Goal: Task Accomplishment & Management: Use online tool/utility

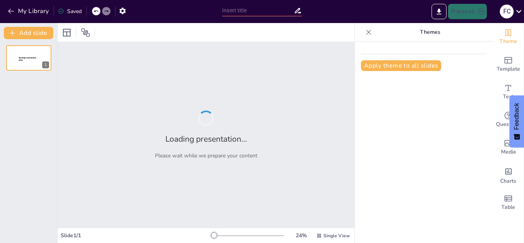
type input "Etapas del Ciclo de un Proyecto: Definición y Consecuencias de su Omisión"
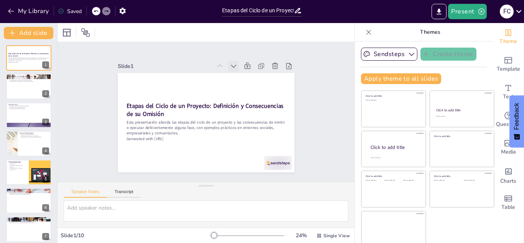
click at [158, 100] on icon at bounding box center [153, 105] width 10 height 10
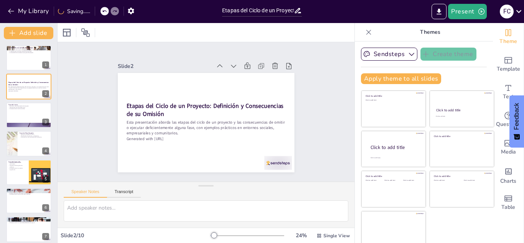
click at [253, 119] on icon at bounding box center [258, 124] width 10 height 10
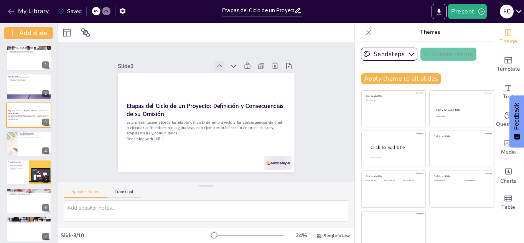
click at [193, 150] on div at bounding box center [187, 156] width 12 height 12
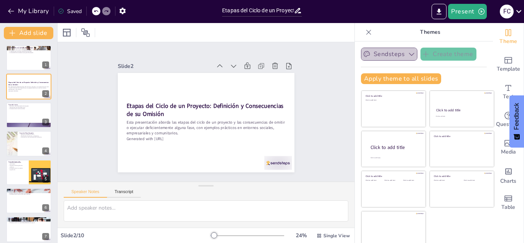
click at [408, 55] on icon "button" at bounding box center [412, 54] width 8 height 8
click at [409, 55] on icon "button" at bounding box center [411, 54] width 5 height 3
click at [19, 62] on div at bounding box center [29, 58] width 46 height 26
type textarea "Cada fase del ciclo de un proyecto es crucial para su éxito. La falta de atenci…"
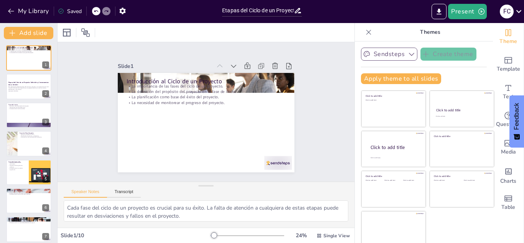
click at [0, 225] on div "Introducción al Ciclo de un Proyecto La importancia de las fases del ciclo de u…" at bounding box center [28, 186] width 57 height 282
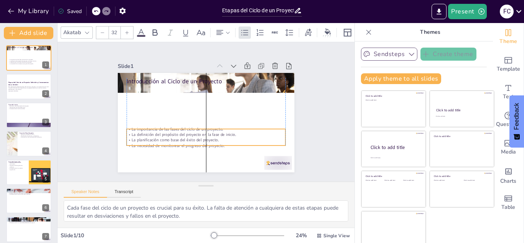
drag, startPoint x: 173, startPoint y: 92, endPoint x: 175, endPoint y: 135, distance: 43.0
click at [175, 135] on p "La planificación como base del éxito del proyecto." at bounding box center [183, 96] width 98 height 132
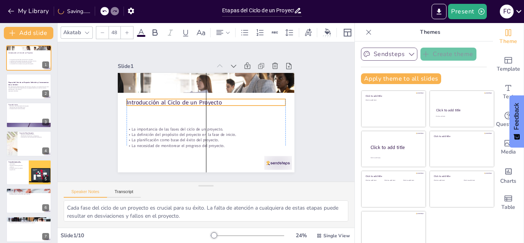
drag, startPoint x: 164, startPoint y: 77, endPoint x: 161, endPoint y: 97, distance: 20.6
click at [161, 97] on p "Introducción al Ciclo de un Proyecto" at bounding box center [211, 119] width 133 height 100
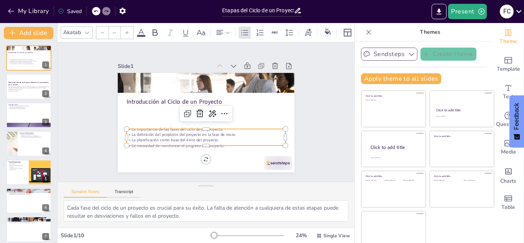
type input "32"
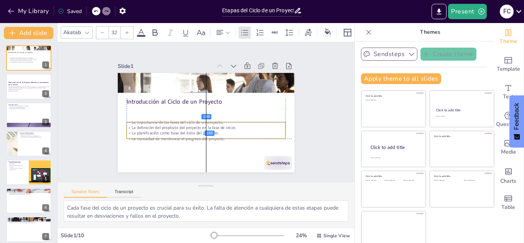
drag, startPoint x: 158, startPoint y: 136, endPoint x: 158, endPoint y: 126, distance: 9.6
click at [168, 126] on div "La importancia de las fases del ciclo de un proyecto. La definición del propósi…" at bounding box center [187, 113] width 38 height 160
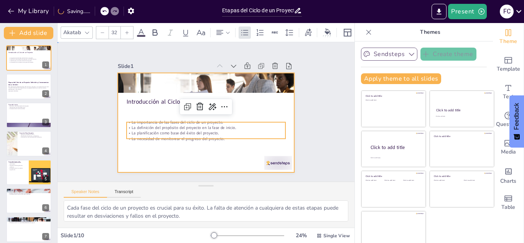
click at [158, 159] on div at bounding box center [217, 109] width 134 height 193
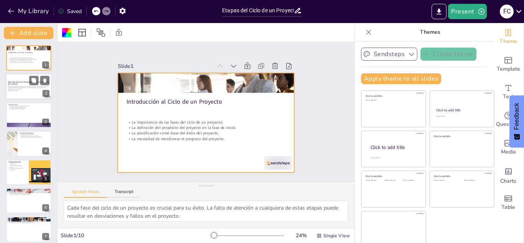
click at [23, 91] on p "Generated with [URL]" at bounding box center [28, 91] width 41 height 2
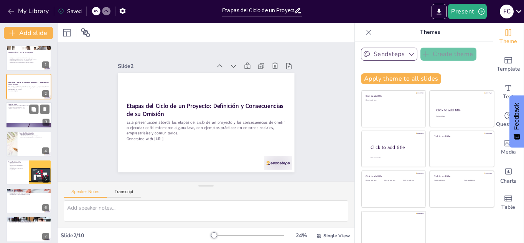
click at [21, 112] on div at bounding box center [29, 115] width 46 height 26
type textarea "Establecer un propósito claro desde el inicio permite a todos los involucrados …"
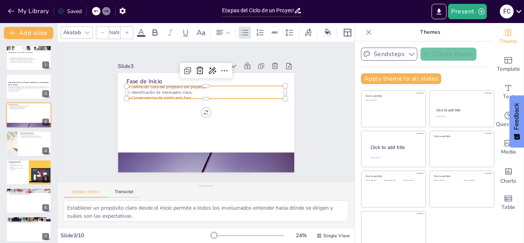
type input "32"
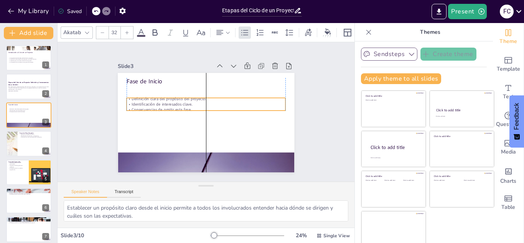
drag, startPoint x: 165, startPoint y: 90, endPoint x: 163, endPoint y: 102, distance: 11.9
click at [163, 102] on p "Identificación de interesados clave." at bounding box center [201, 117] width 122 height 110
click at [16, 148] on div at bounding box center [11, 143] width 35 height 26
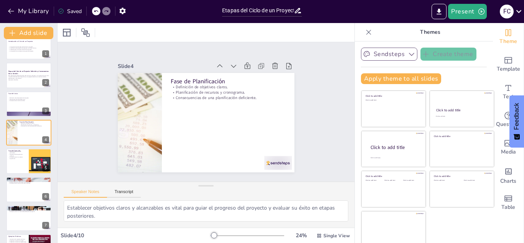
scroll to position [25, 0]
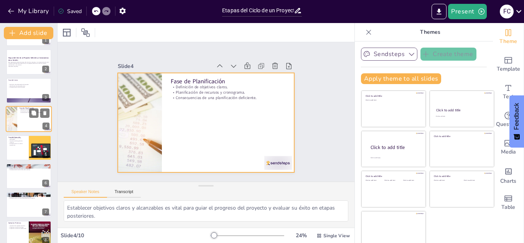
click at [24, 119] on div at bounding box center [29, 119] width 46 height 26
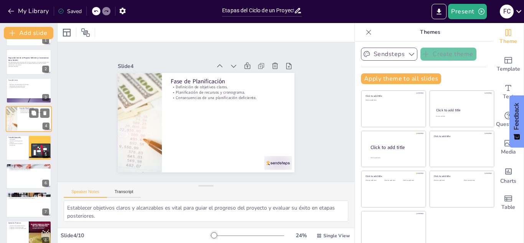
scroll to position [3, 0]
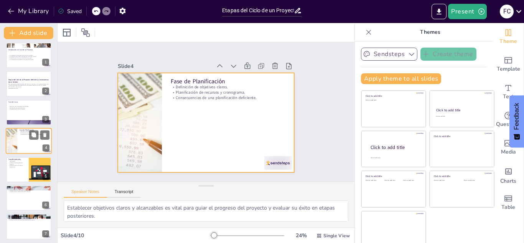
click at [25, 136] on div at bounding box center [29, 141] width 46 height 26
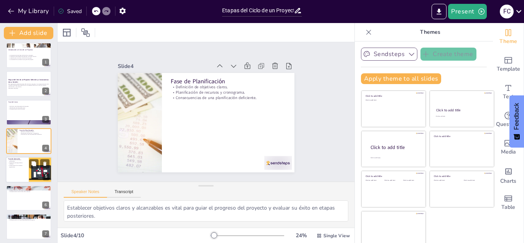
click at [20, 164] on p "Importancia del seguimiento continuo." at bounding box center [17, 163] width 18 height 3
type textarea "La implementación efectiva de las tareas es fundamental para garantizar que el …"
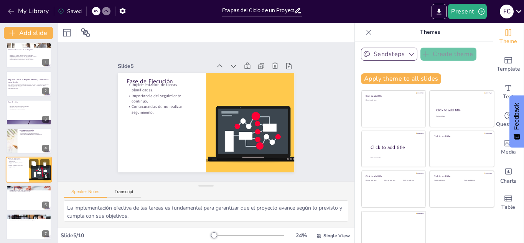
scroll to position [31, 0]
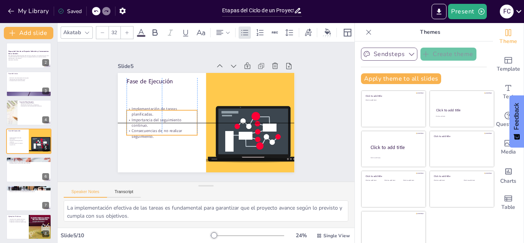
click at [166, 109] on p "Importancia del seguimiento continuo." at bounding box center [182, 73] width 32 height 71
click at [520, 11] on icon at bounding box center [519, 11] width 10 height 10
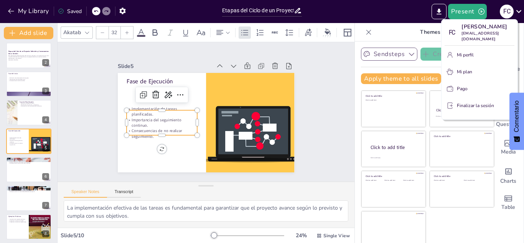
click at [322, 76] on div at bounding box center [262, 121] width 524 height 243
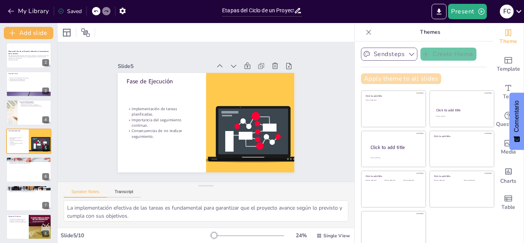
click at [403, 79] on button "Apply theme to all slides" at bounding box center [401, 78] width 80 height 11
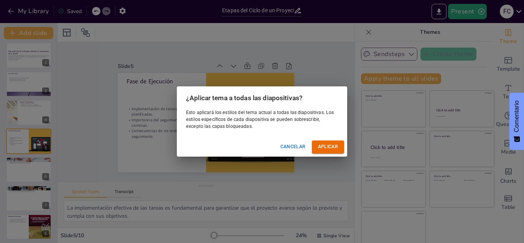
click at [303, 145] on font "Cancelar" at bounding box center [292, 146] width 25 height 5
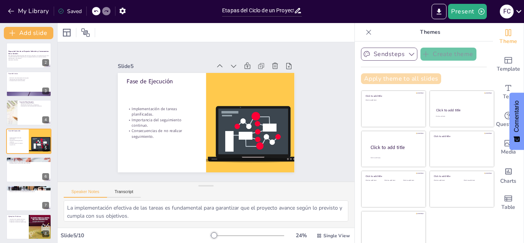
click at [393, 78] on button "Apply theme to all slides" at bounding box center [401, 78] width 80 height 11
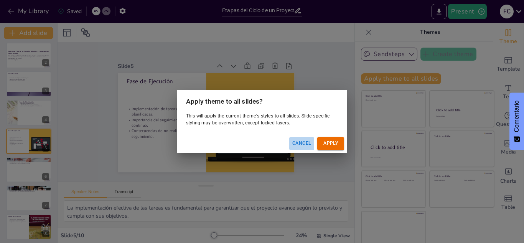
click at [299, 143] on button "Cancel" at bounding box center [301, 143] width 25 height 13
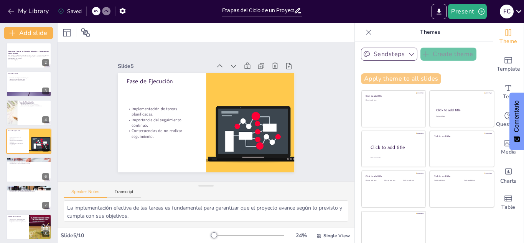
click at [370, 79] on button "Apply theme to all slides" at bounding box center [401, 78] width 80 height 11
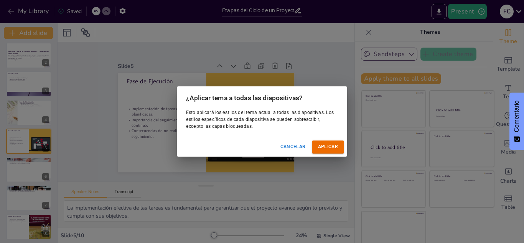
click at [294, 144] on font "Cancelar" at bounding box center [292, 146] width 25 height 5
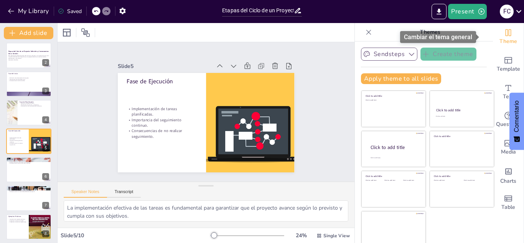
click at [499, 37] on span "Theme" at bounding box center [508, 41] width 18 height 8
click at [504, 30] on icon "Change the overall theme" at bounding box center [508, 32] width 9 height 9
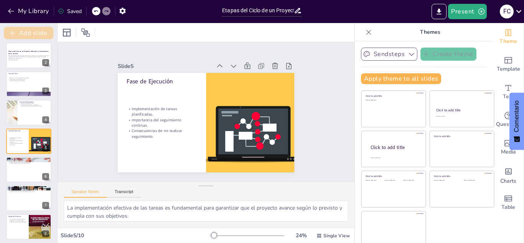
click at [26, 35] on button "Add slide" at bounding box center [28, 33] width 49 height 12
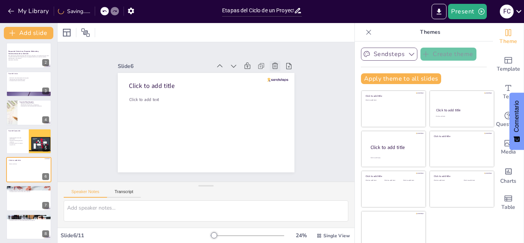
click at [146, 160] on icon at bounding box center [142, 164] width 8 height 8
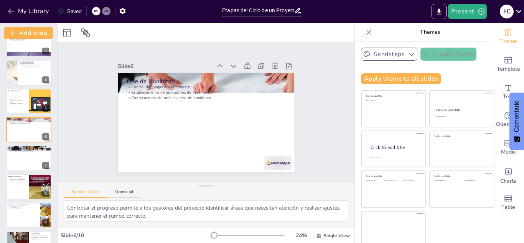
scroll to position [91, 0]
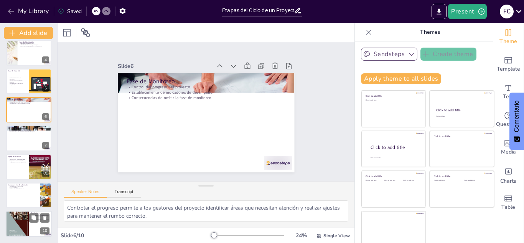
click at [23, 226] on div at bounding box center [17, 223] width 23 height 31
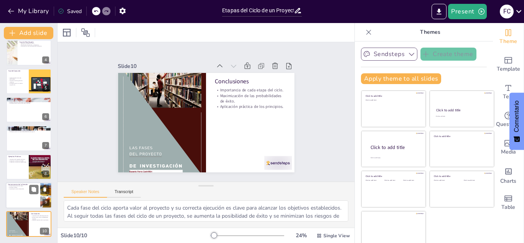
click at [25, 197] on div at bounding box center [29, 195] width 46 height 26
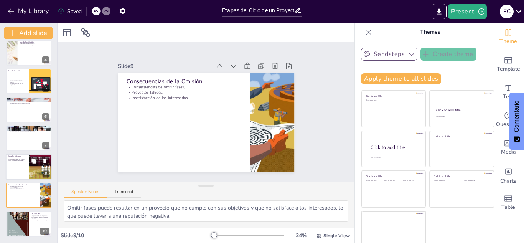
click at [20, 169] on div at bounding box center [29, 167] width 46 height 26
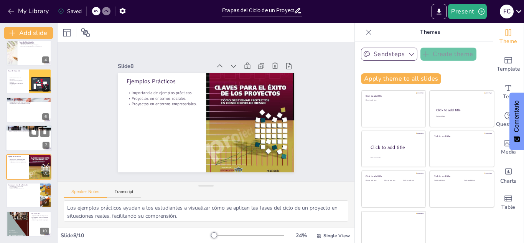
click at [20, 135] on div at bounding box center [29, 138] width 46 height 26
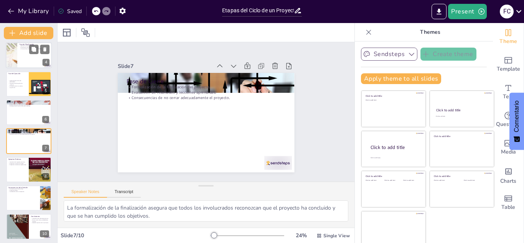
click at [22, 56] on div at bounding box center [29, 55] width 46 height 26
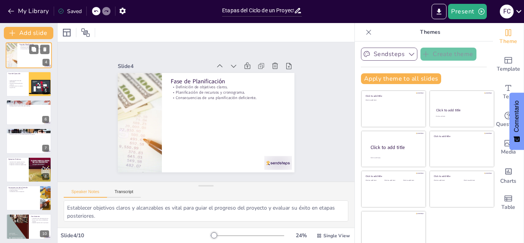
scroll to position [3, 0]
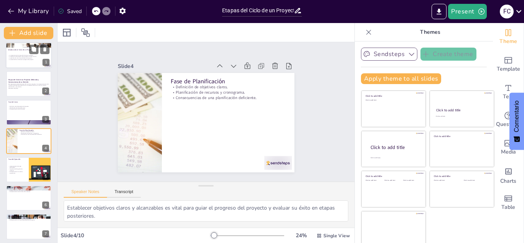
click at [20, 59] on p "La necesidad de monitorear el progreso del proyecto." at bounding box center [28, 60] width 41 height 2
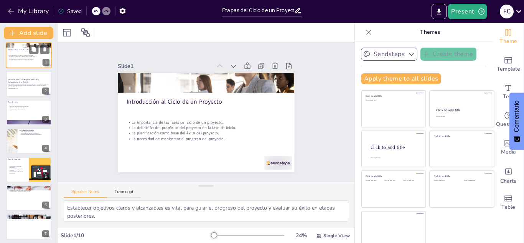
type textarea "Cada fase del ciclo de un proyecto es crucial para su éxito. La falta de atenci…"
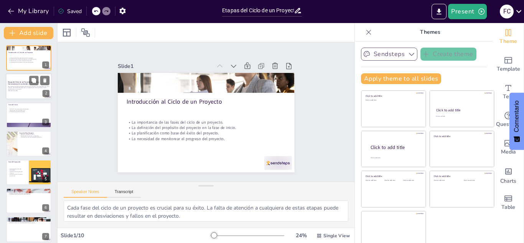
click at [23, 88] on p "Esta presentación aborda las etapas del ciclo de un proyecto y las consecuencia…" at bounding box center [28, 88] width 41 height 4
